Goal: Use online tool/utility

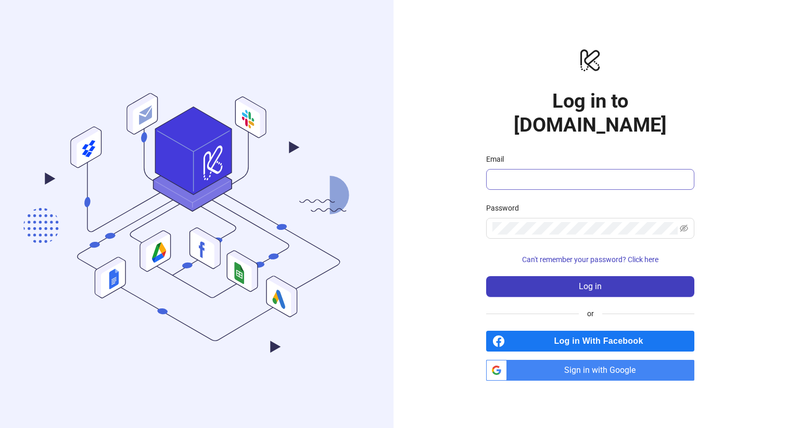
click at [526, 169] on span at bounding box center [590, 179] width 208 height 21
click at [514, 173] on input "Email" at bounding box center [590, 179] width 194 height 12
type input "**********"
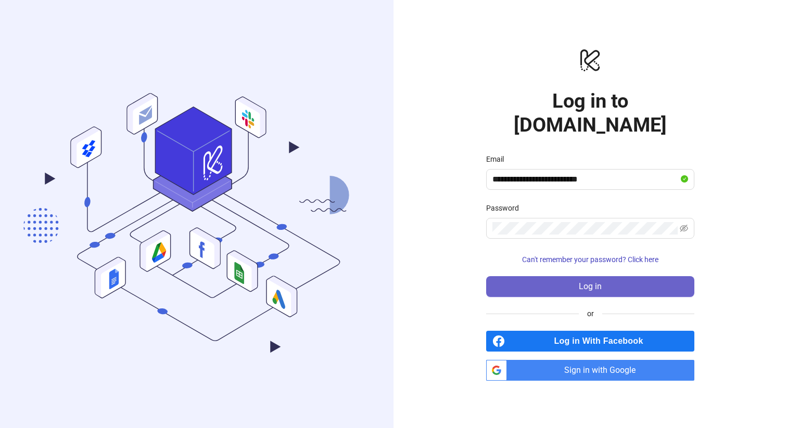
click at [576, 278] on button "Log in" at bounding box center [590, 286] width 208 height 21
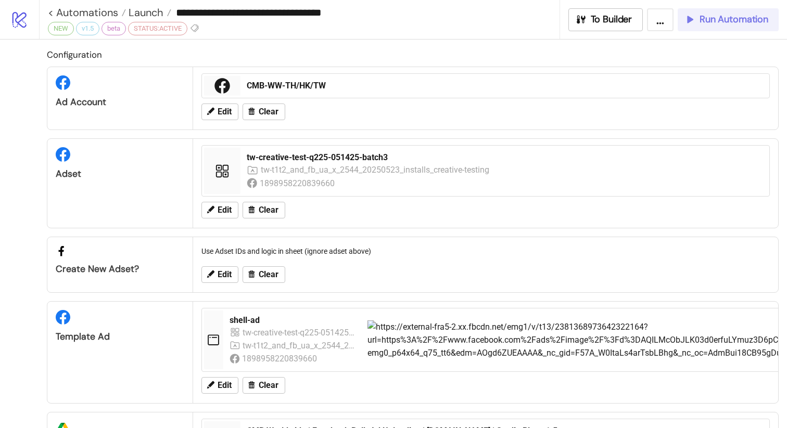
click at [738, 24] on span "Run Automation" at bounding box center [734, 20] width 69 height 12
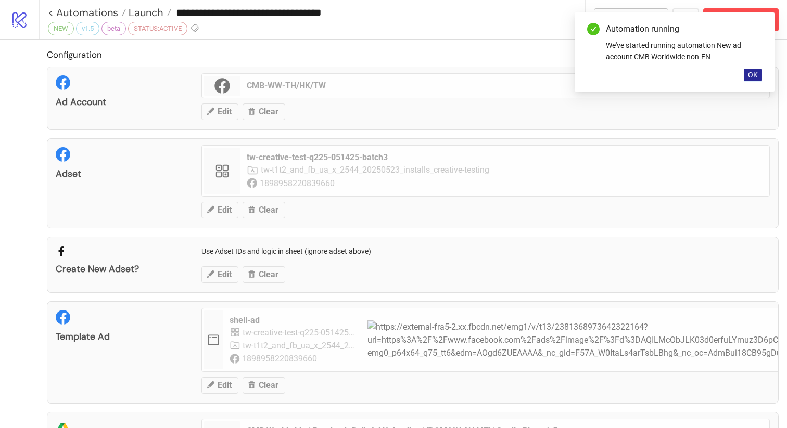
click at [755, 71] on span "OK" at bounding box center [753, 75] width 10 height 8
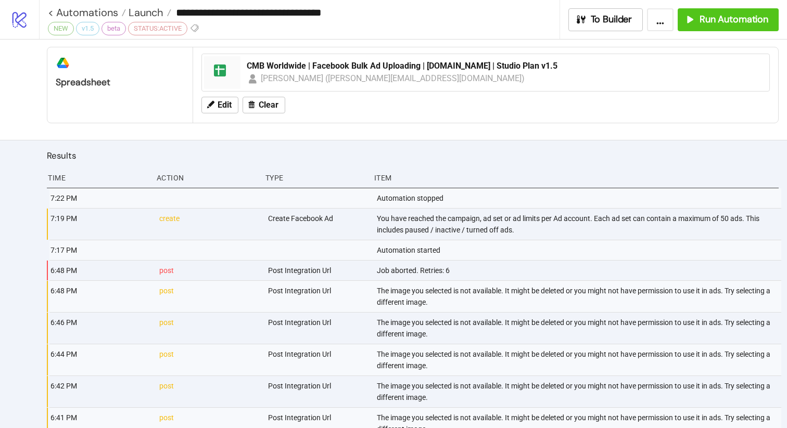
scroll to position [356, 0]
